Goal: Check status

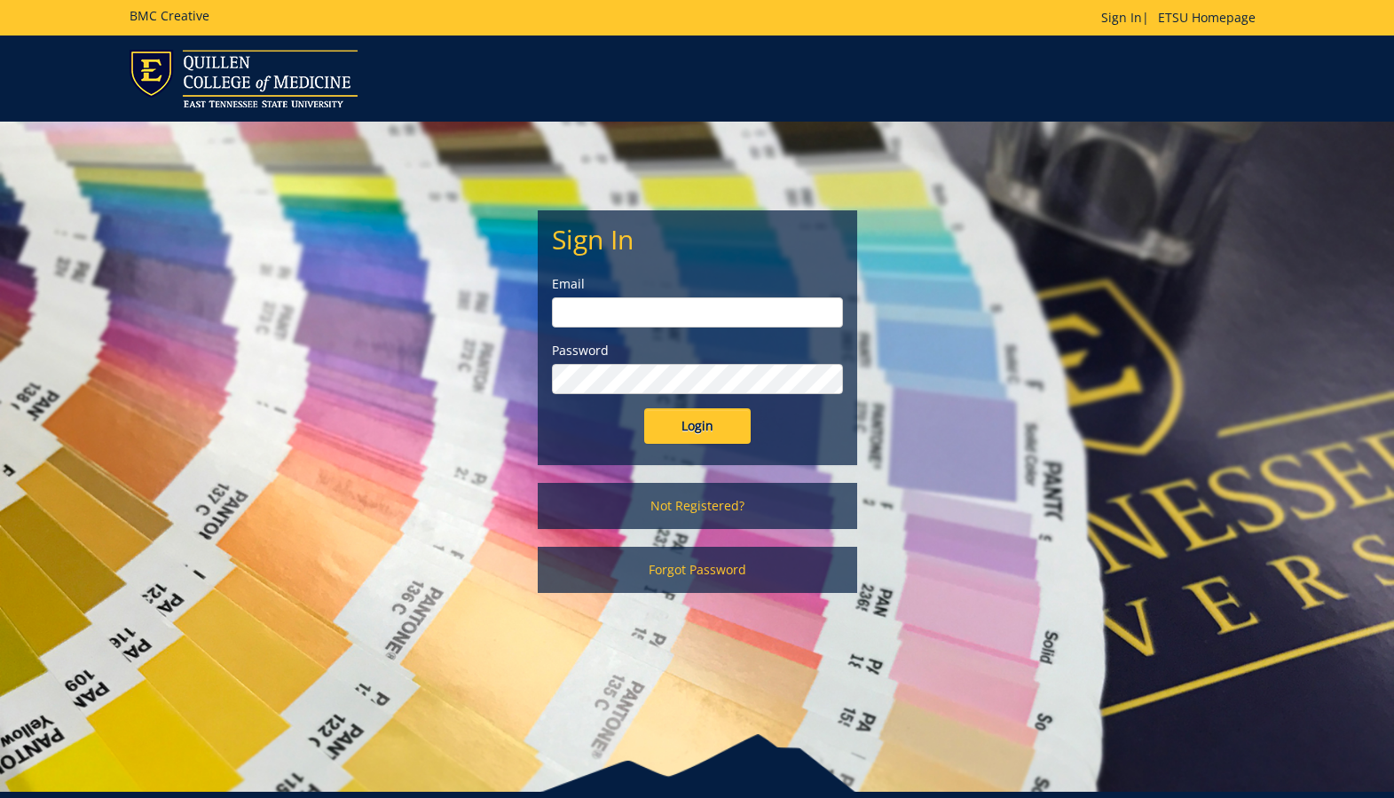
click at [588, 303] on input "email" at bounding box center [697, 312] width 291 height 30
type input "[EMAIL_ADDRESS][DOMAIN_NAME]"
click at [689, 428] on input "Login" at bounding box center [697, 426] width 107 height 36
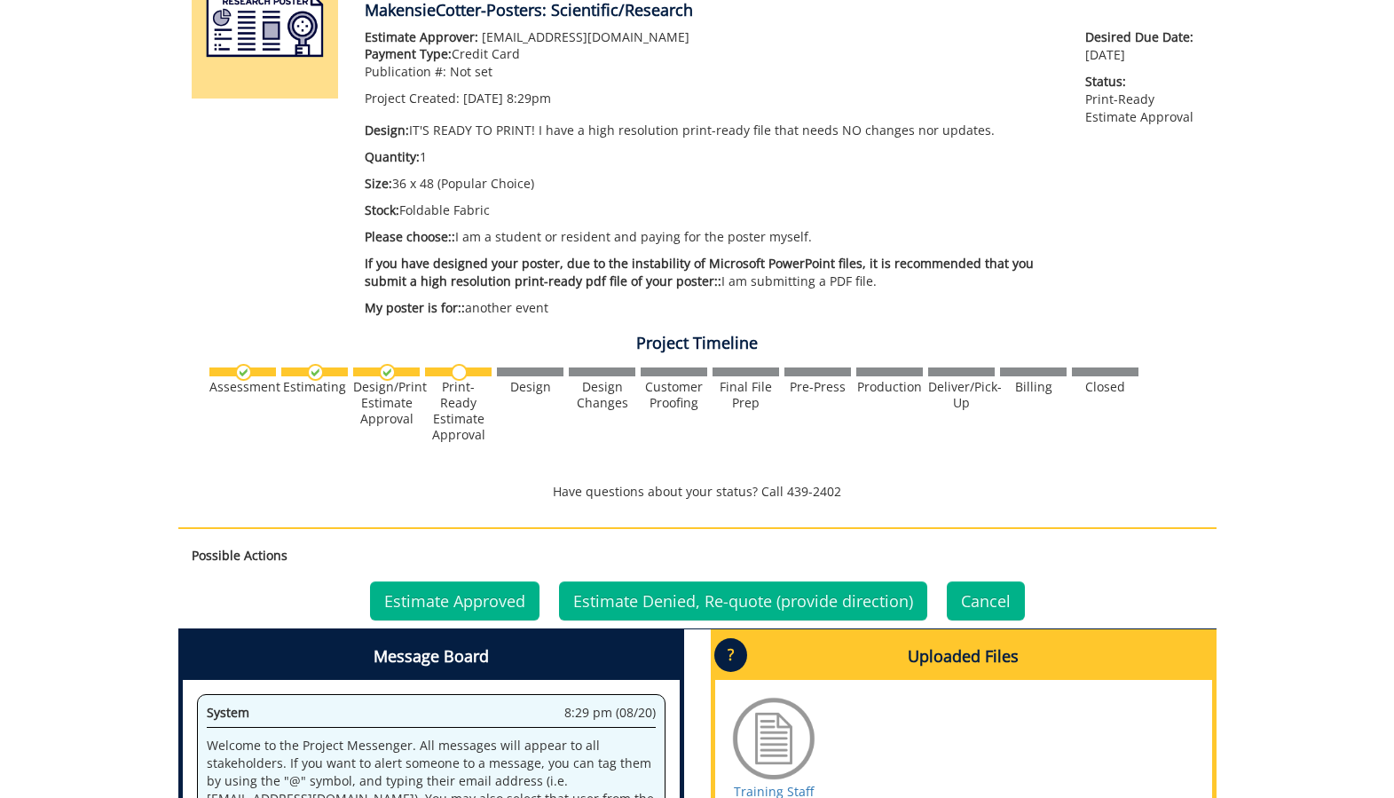
scroll to position [281, 0]
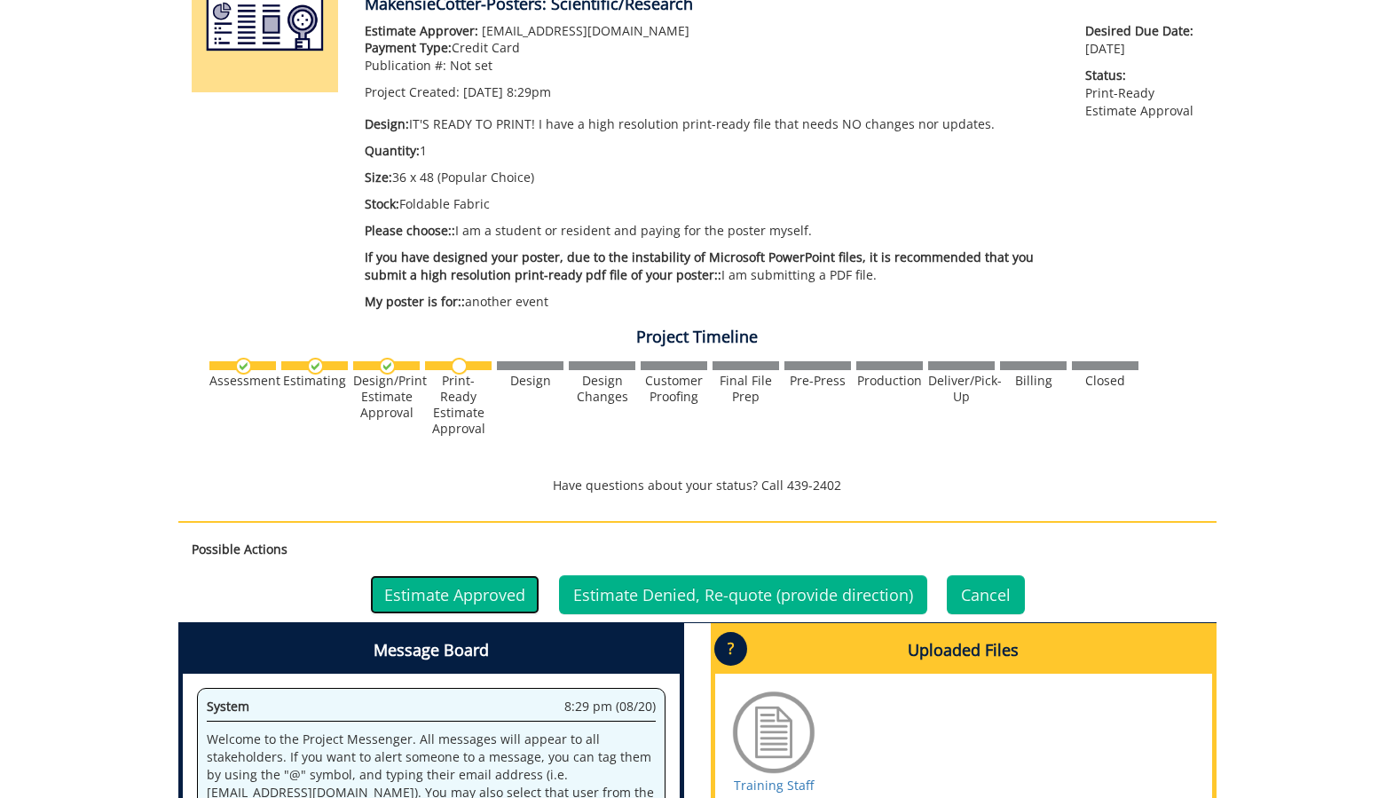
click at [510, 596] on link "Estimate Approved" at bounding box center [455, 594] width 170 height 39
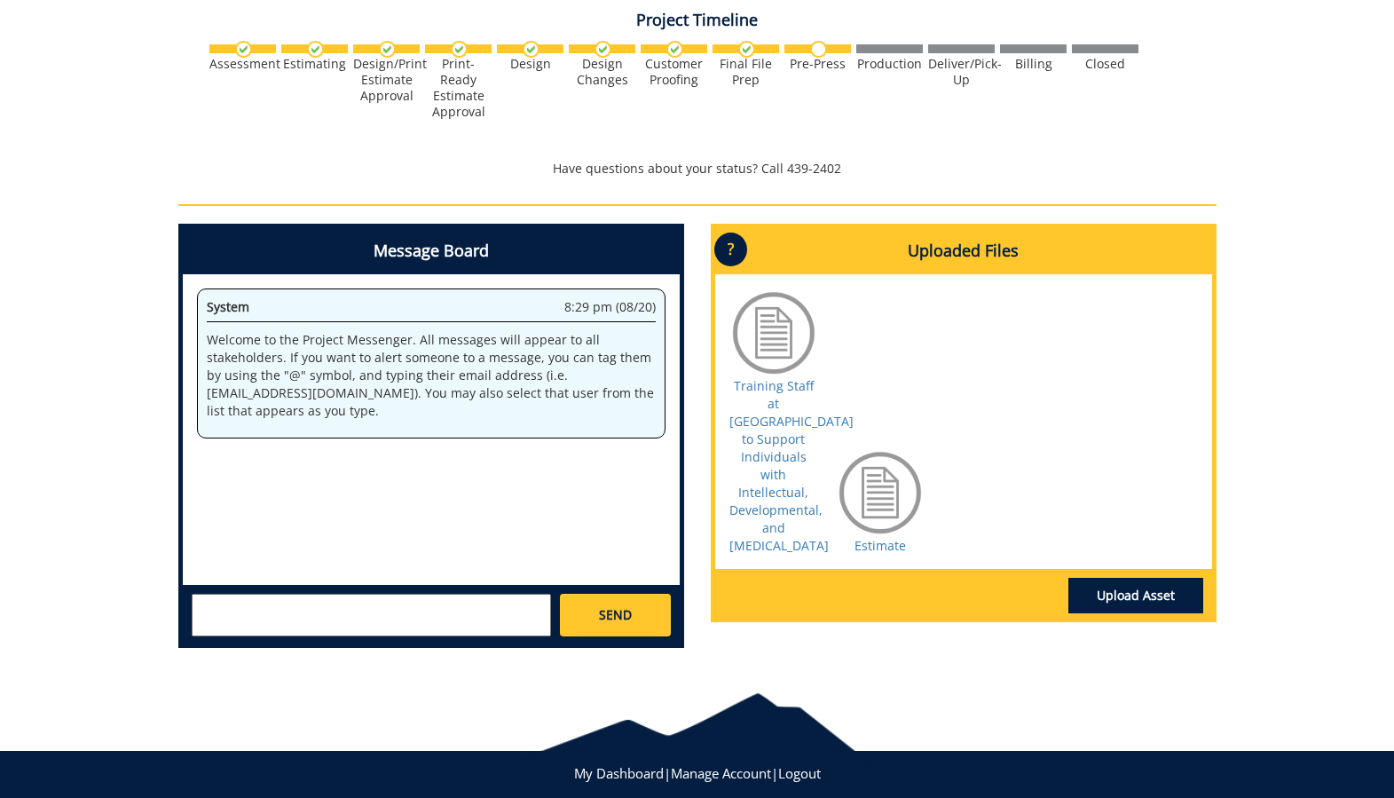
scroll to position [634, 0]
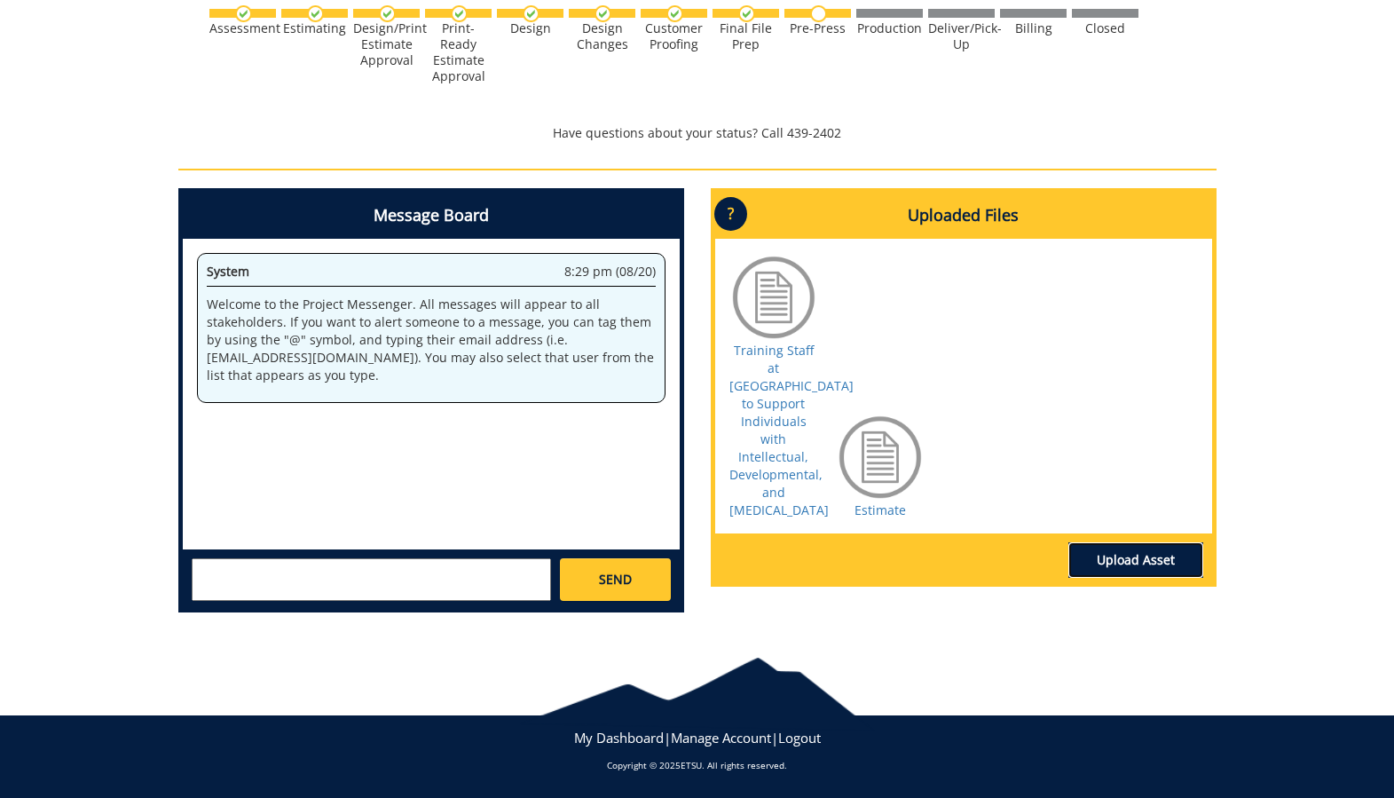
click at [1096, 576] on link "Upload Asset" at bounding box center [1136, 560] width 135 height 36
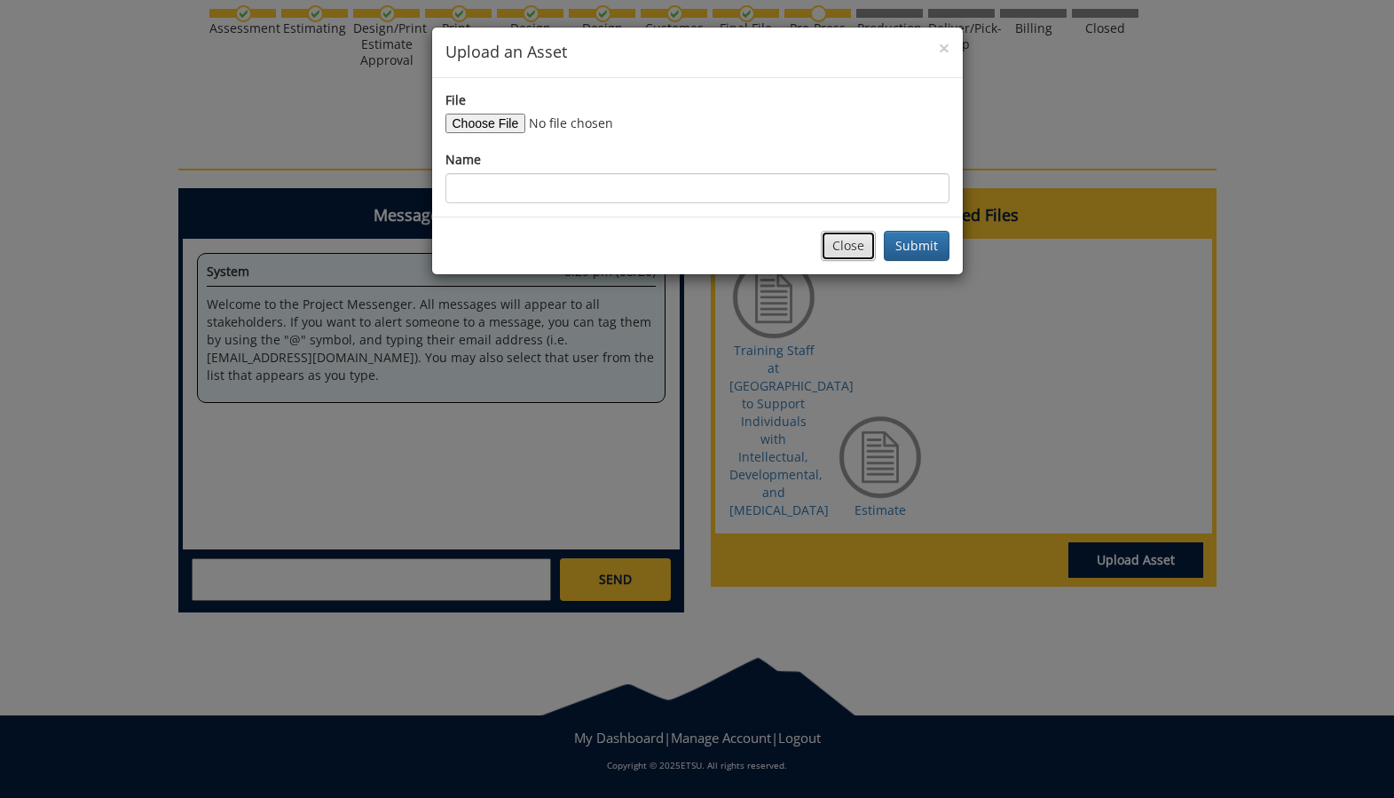
click at [872, 248] on button "Close" at bounding box center [848, 246] width 55 height 30
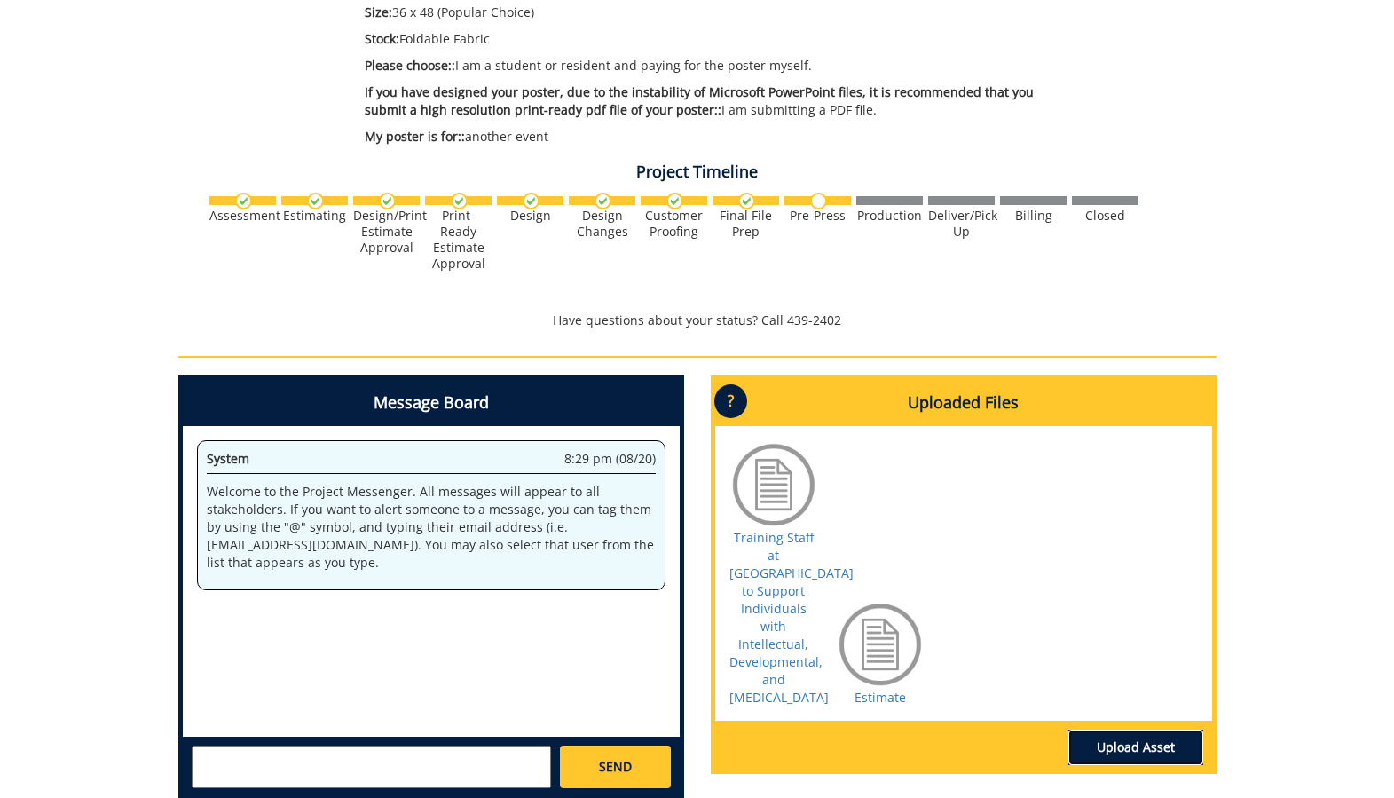
scroll to position [184, 0]
